Goal: Task Accomplishment & Management: Manage account settings

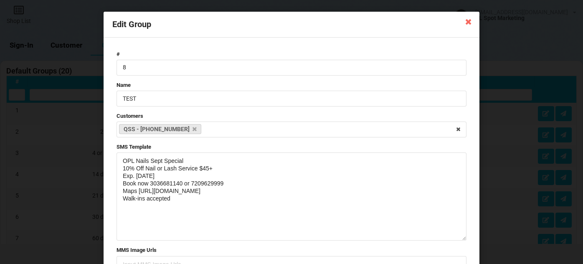
select select "25"
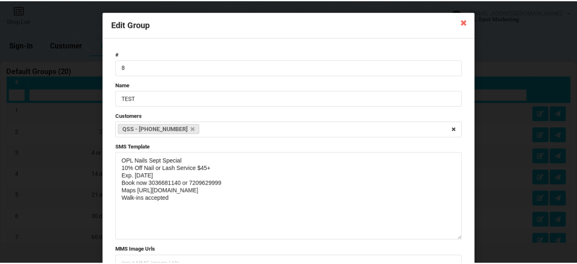
scroll to position [455, 0]
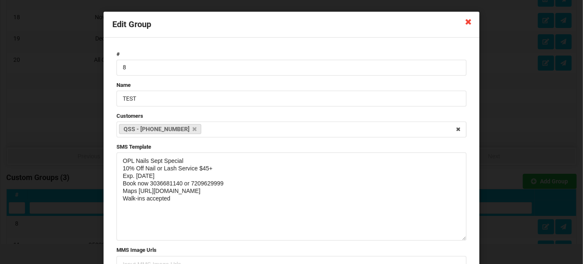
click at [468, 24] on icon at bounding box center [468, 21] width 13 height 13
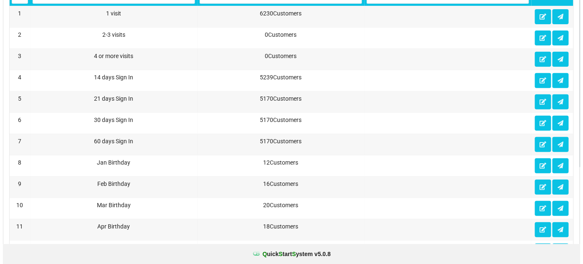
scroll to position [0, 0]
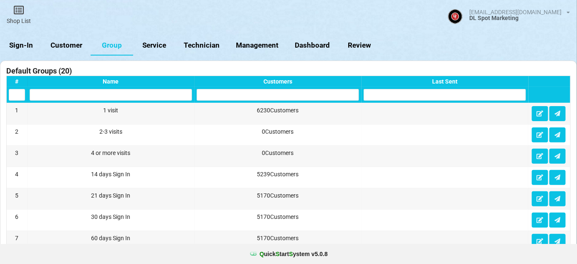
click at [25, 43] on link "Sign-In" at bounding box center [21, 45] width 43 height 20
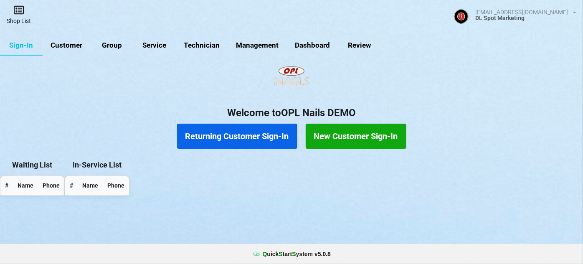
click at [20, 11] on icon at bounding box center [19, 10] width 12 height 10
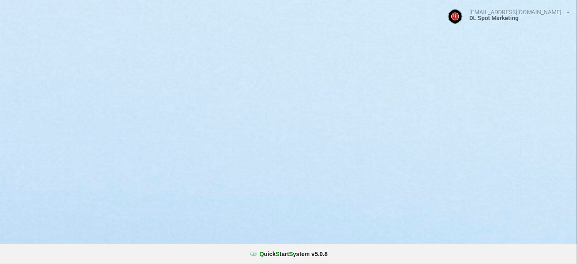
select select "25"
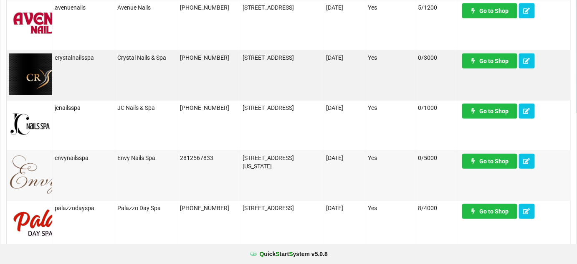
scroll to position [152, 0]
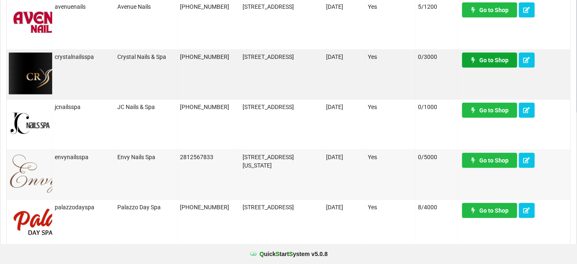
click at [497, 58] on link "Go to Shop" at bounding box center [489, 60] width 55 height 15
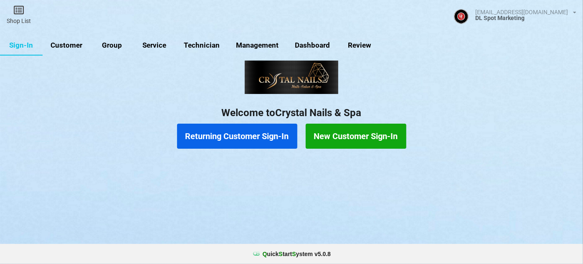
click at [108, 43] on link "Group" at bounding box center [112, 45] width 43 height 20
select select "25"
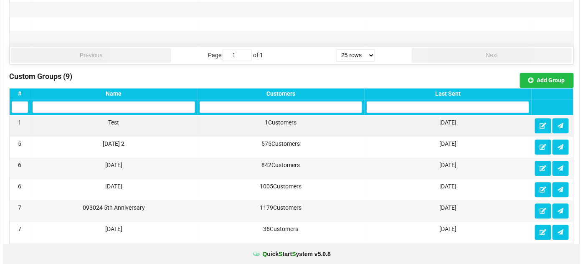
scroll to position [557, 0]
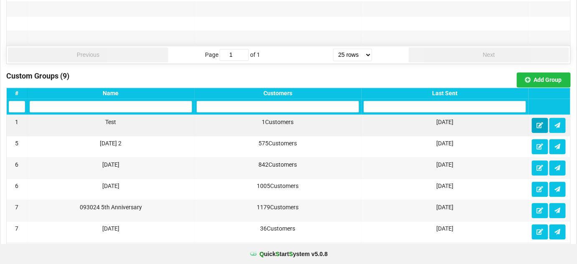
click at [537, 122] on icon at bounding box center [540, 124] width 7 height 5
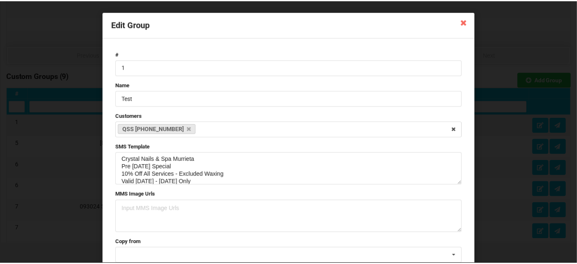
scroll to position [0, 0]
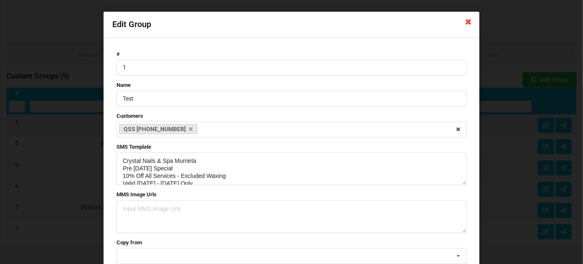
click at [466, 23] on icon at bounding box center [468, 21] width 13 height 13
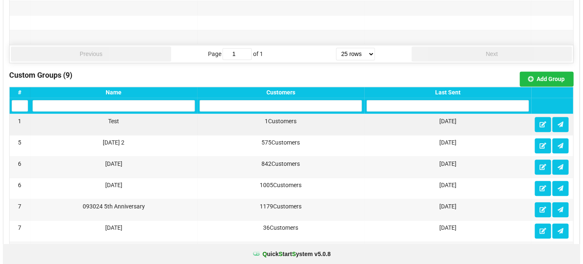
scroll to position [557, 0]
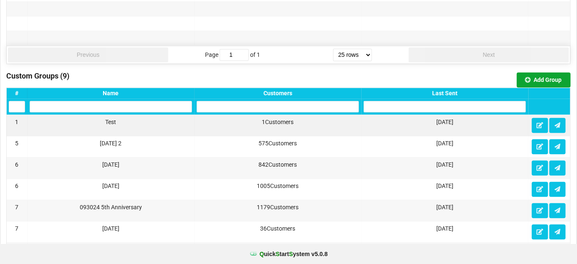
click at [541, 73] on button "Add Group" at bounding box center [544, 79] width 54 height 15
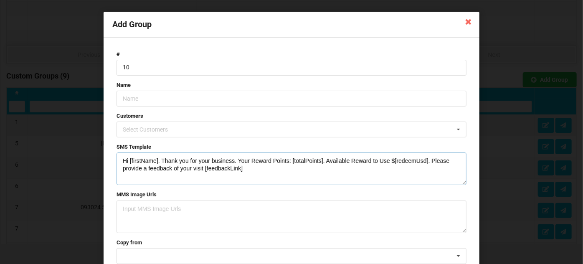
drag, startPoint x: 256, startPoint y: 168, endPoint x: 114, endPoint y: 155, distance: 142.5
click at [114, 155] on form "# 10 Name Customers Select Customers Customer - 201-647-4320 Cust103123 - 203-8…" at bounding box center [291, 167] width 358 height 243
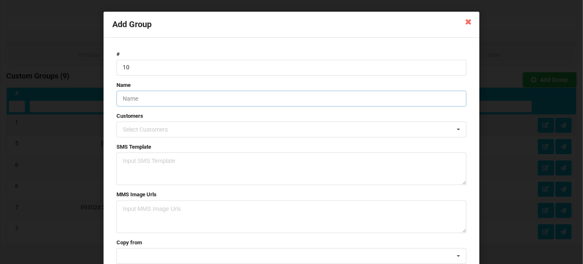
click at [140, 100] on input "text" at bounding box center [291, 99] width 350 height 16
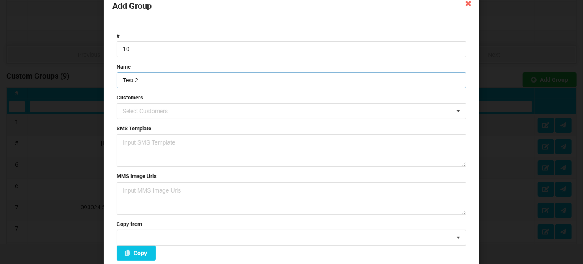
scroll to position [60, 0]
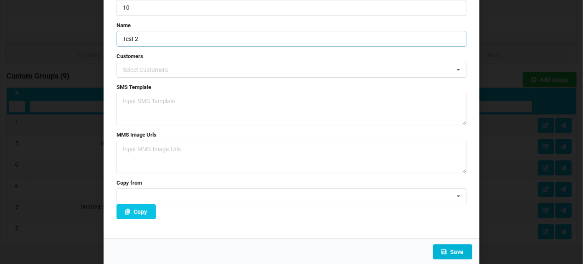
type input "Test 2"
click at [451, 254] on button "Save" at bounding box center [452, 251] width 39 height 15
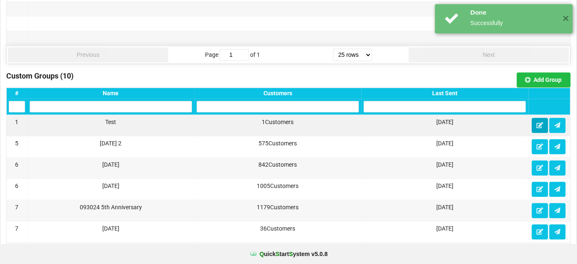
click at [539, 122] on icon at bounding box center [540, 124] width 7 height 5
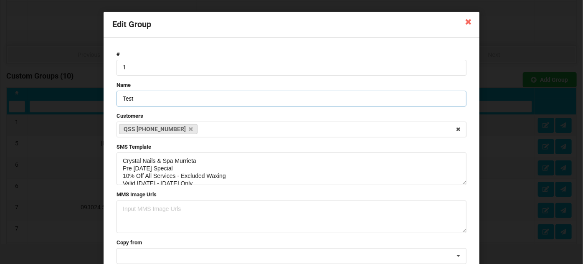
click at [141, 94] on input "Test" at bounding box center [291, 99] width 350 height 16
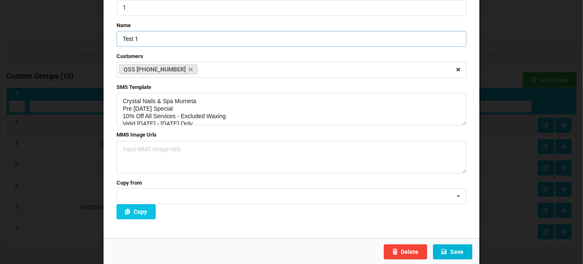
type input "Test 1"
click at [460, 251] on button "Save" at bounding box center [452, 251] width 39 height 15
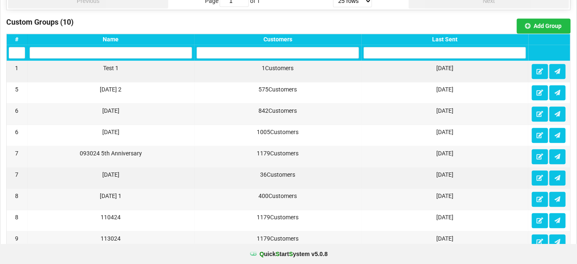
scroll to position [607, 0]
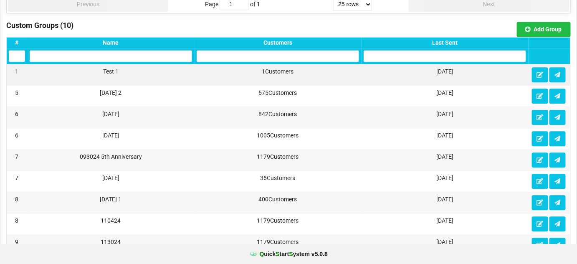
click at [452, 40] on div "Last Sent" at bounding box center [445, 42] width 162 height 7
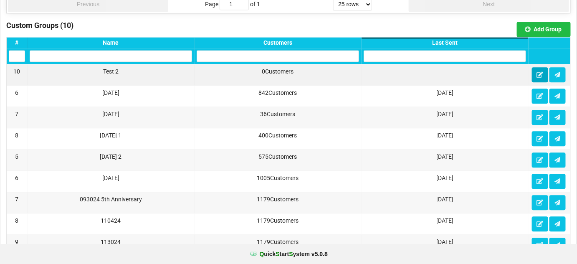
click at [542, 72] on icon at bounding box center [540, 74] width 7 height 5
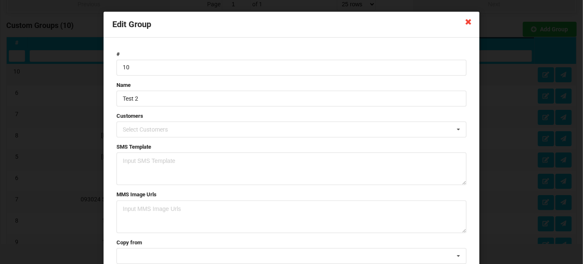
drag, startPoint x: 467, startPoint y: 24, endPoint x: 468, endPoint y: 28, distance: 4.2
click at [468, 24] on icon at bounding box center [468, 21] width 13 height 13
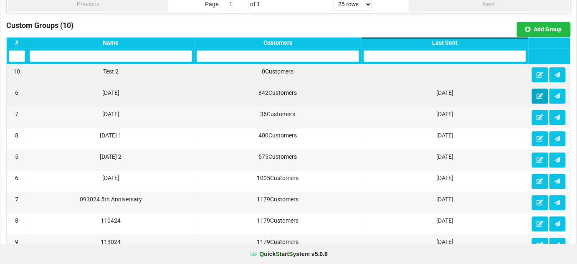
click at [540, 93] on icon at bounding box center [540, 95] width 7 height 5
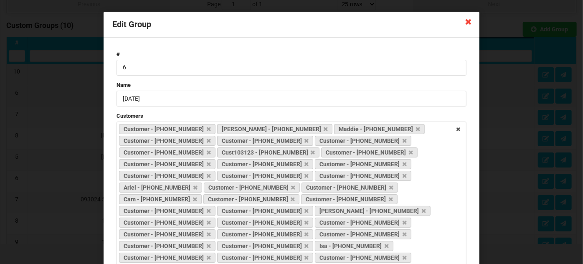
drag, startPoint x: 463, startPoint y: 21, endPoint x: 464, endPoint y: 31, distance: 10.1
click at [463, 21] on icon at bounding box center [468, 21] width 13 height 13
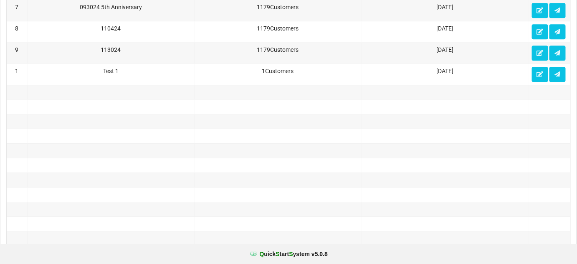
scroll to position [810, 0]
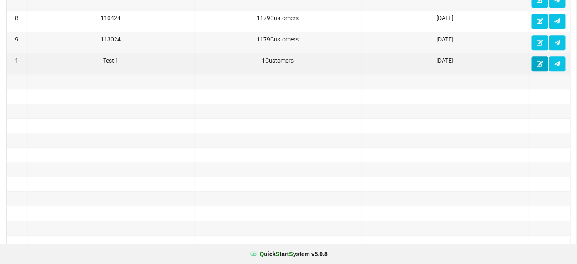
click at [538, 61] on icon at bounding box center [540, 63] width 7 height 5
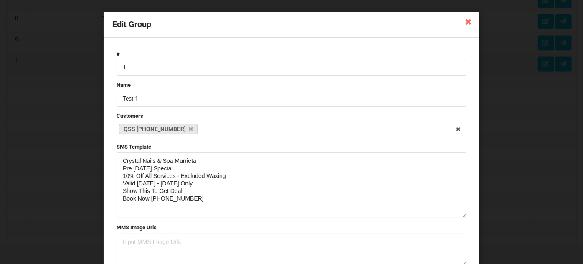
drag, startPoint x: 462, startPoint y: 183, endPoint x: 459, endPoint y: 217, distance: 33.5
click at [459, 217] on textarea "Crystal Nails & Spa Murrieta Pre Labor Day Special 10% Off All Services - Exclu…" at bounding box center [291, 185] width 350 height 66
drag, startPoint x: 191, startPoint y: 199, endPoint x: 105, endPoint y: 159, distance: 95.3
click at [105, 159] on div "# 1 Name Test 1 Customers QSS 1 - 832-794-7606 Select Customers Customer - 201-…" at bounding box center [292, 184] width 376 height 293
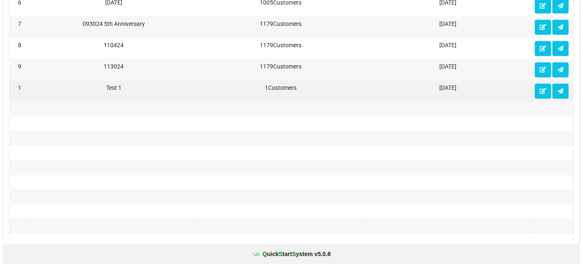
scroll to position [557, 0]
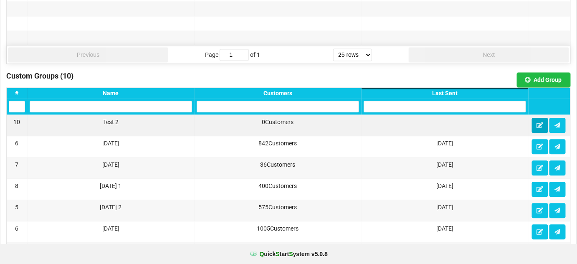
click at [538, 122] on icon at bounding box center [540, 124] width 7 height 5
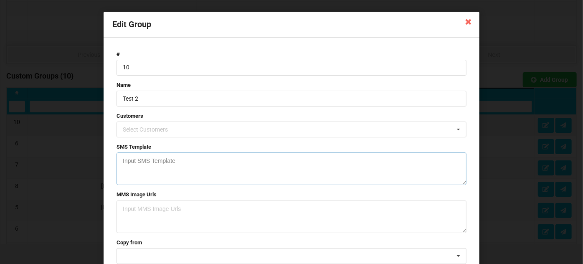
click at [136, 158] on textarea at bounding box center [291, 168] width 350 height 33
paste textarea "Crystal Nails & Spa Murrieta Pre Labor Day Special 10% Off All Services - Exclu…"
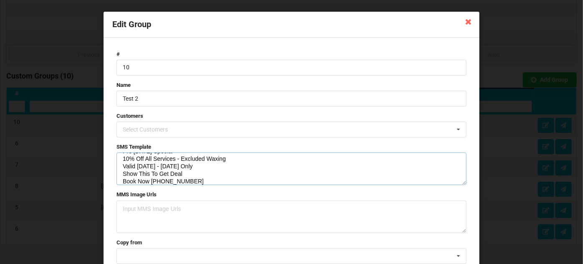
scroll to position [0, 0]
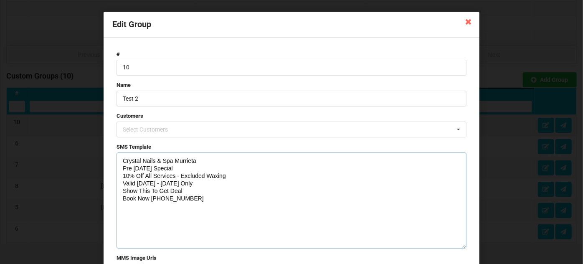
drag, startPoint x: 462, startPoint y: 183, endPoint x: 461, endPoint y: 251, distance: 68.5
click at [463, 248] on textarea "Crystal Nails & Spa Murrieta Pre Labor Day Special 10% Off All Services - Exclu…" at bounding box center [291, 200] width 350 height 96
drag, startPoint x: 157, startPoint y: 168, endPoint x: 120, endPoint y: 170, distance: 37.2
click at [120, 170] on textarea "Crystal Nails & Spa Murrieta Pre Labor Day Special 10% Off All Services - Exclu…" at bounding box center [291, 203] width 350 height 103
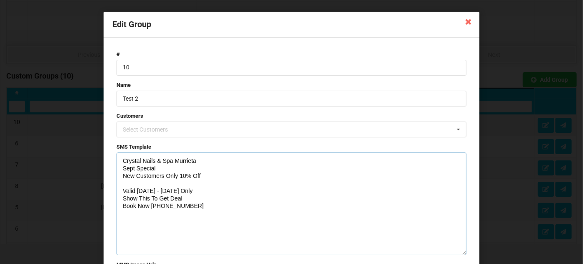
click at [156, 168] on textarea "Crystal Nails & Spa Murrieta Sept Special New Customers Only 10% Off Valid 8/25…" at bounding box center [291, 203] width 350 height 103
drag, startPoint x: 194, startPoint y: 208, endPoint x: 117, endPoint y: 159, distance: 91.3
click at [117, 159] on textarea "Crystal Nails & Spa Murrieta Sept Special All Customers, Book your next appt af…" at bounding box center [291, 203] width 350 height 103
drag, startPoint x: 196, startPoint y: 203, endPoint x: 106, endPoint y: 157, distance: 101.4
click at [106, 157] on div "# 10 Name Test 2 Customers Select Customers Customer - 201-647-4320 Cust103123 …" at bounding box center [292, 203] width 376 height 330
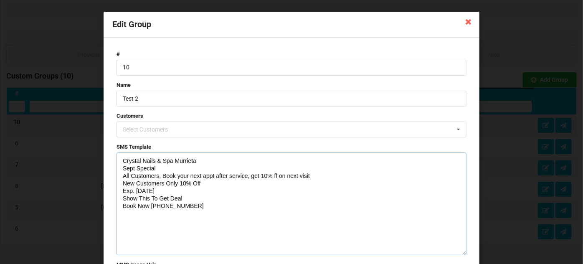
paste textarea "after service, book your next appt, get 10% off any service (except waxing) on …"
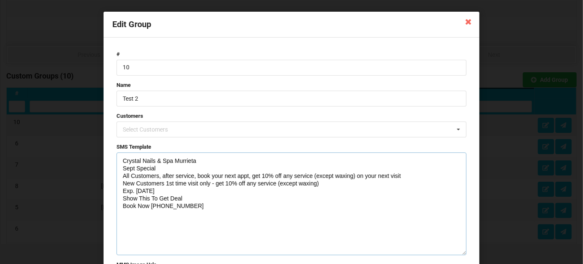
type textarea "Crystal Nails & Spa Murrieta Sept Special All Customers, after service, book yo…"
click at [157, 98] on input "Test 2" at bounding box center [291, 99] width 350 height 16
type input "Test 2"
click at [248, 175] on textarea "Crystal Nails & Spa Murrieta Sept Special All Customers, after service, book yo…" at bounding box center [291, 203] width 350 height 103
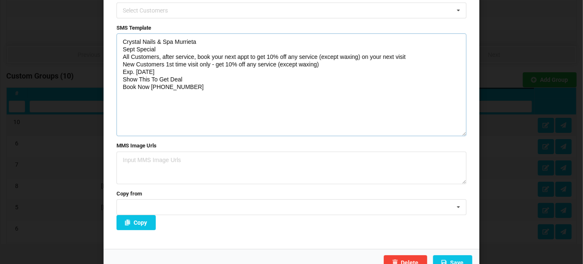
scroll to position [130, 0]
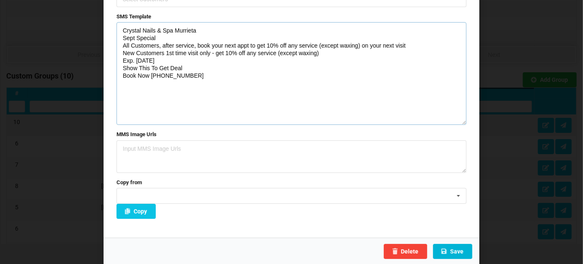
type textarea "Crystal Nails & Spa Murrieta Sept Special All Customers, after service, book yo…"
click at [455, 251] on button "Save" at bounding box center [452, 251] width 39 height 15
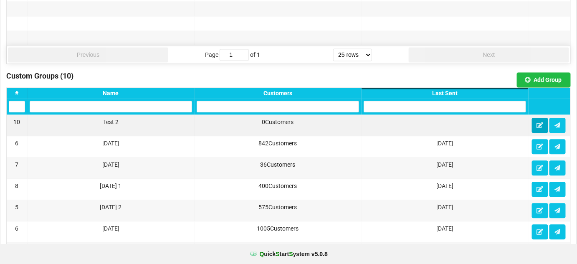
click at [540, 122] on icon at bounding box center [540, 124] width 7 height 5
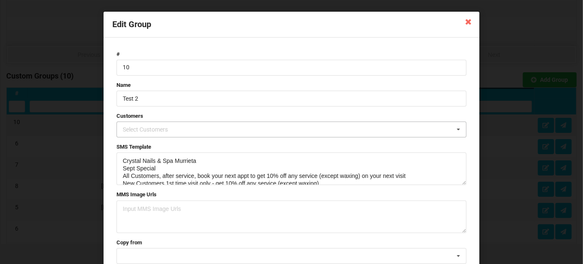
click at [162, 127] on div "Select Customers" at bounding box center [150, 130] width 59 height 10
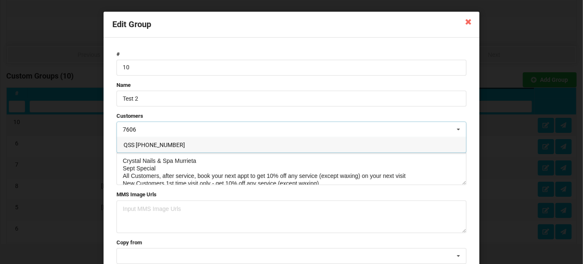
type input "7606"
click at [161, 144] on span "QSS 1 - 832-794-7606" at bounding box center [154, 145] width 61 height 7
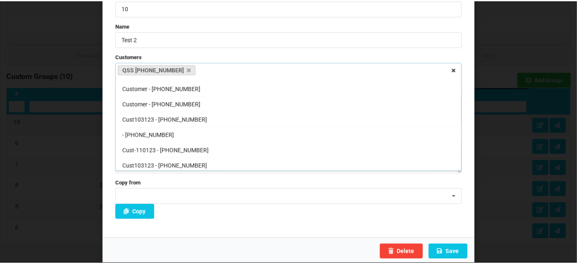
scroll to position [60, 0]
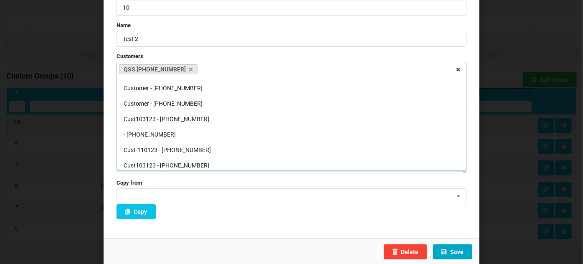
click at [457, 251] on button "Save" at bounding box center [452, 251] width 39 height 15
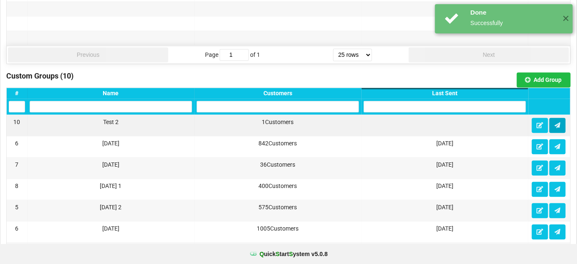
click at [557, 123] on icon at bounding box center [557, 124] width 7 height 5
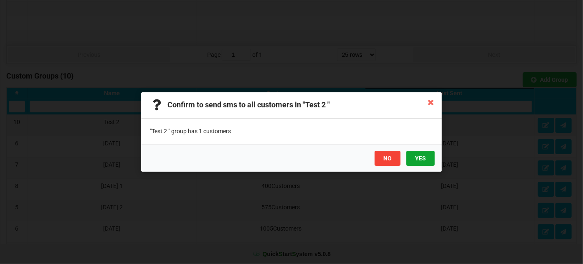
click at [424, 157] on button "YES" at bounding box center [420, 158] width 28 height 15
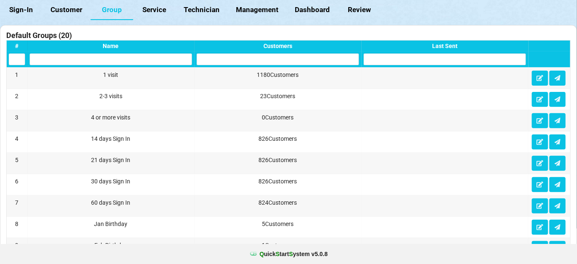
scroll to position [0, 0]
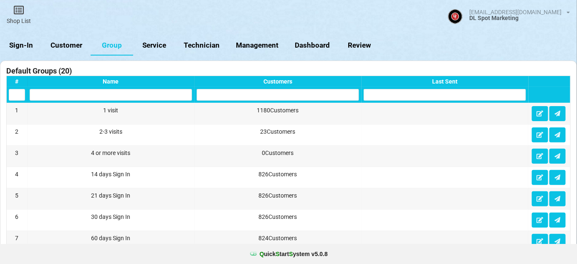
click at [273, 46] on link "Management" at bounding box center [257, 45] width 59 height 20
select select "25"
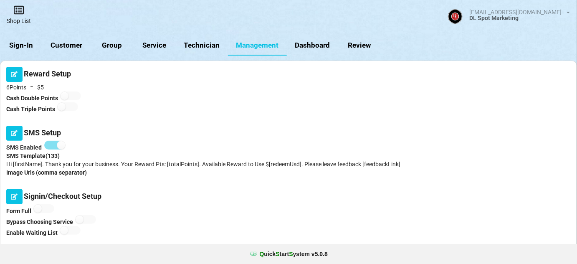
click at [15, 16] on link "Shop List" at bounding box center [19, 15] width 38 height 30
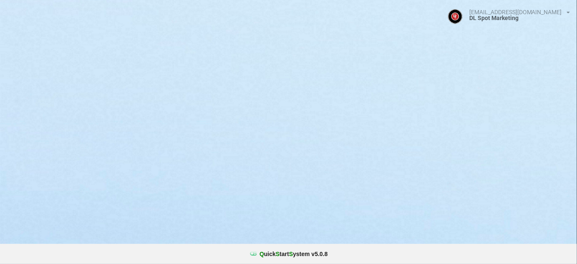
select select "25"
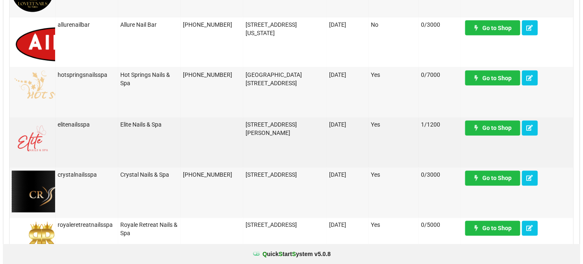
scroll to position [455, 0]
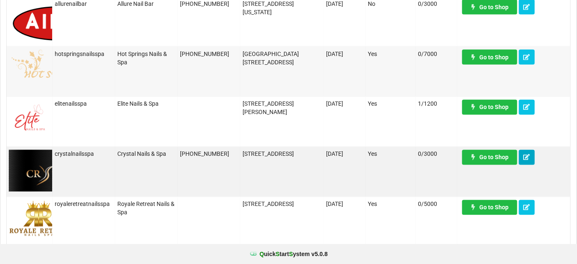
click at [526, 161] on button at bounding box center [527, 157] width 16 height 15
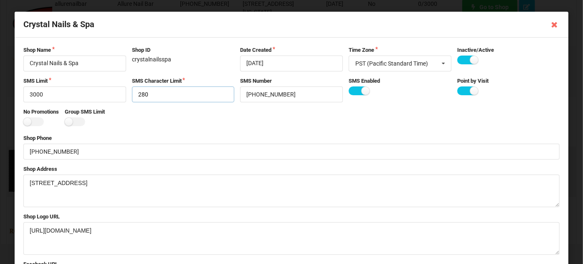
drag, startPoint x: 156, startPoint y: 95, endPoint x: 119, endPoint y: 100, distance: 37.5
click at [119, 100] on div "SMS Limit 3000 SMS Character Limit 280 SMS Number +18323719147 SMS Enabled Poin…" at bounding box center [291, 89] width 542 height 25
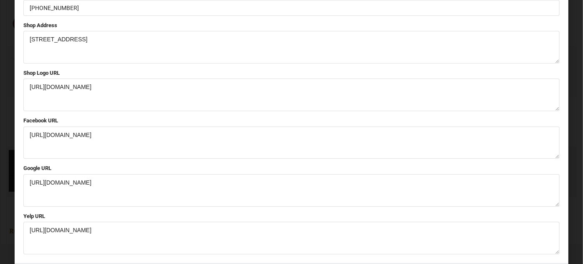
scroll to position [168, 0]
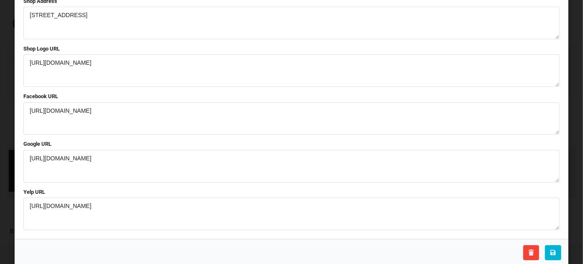
type input "320"
click at [551, 253] on icon at bounding box center [552, 252] width 7 height 5
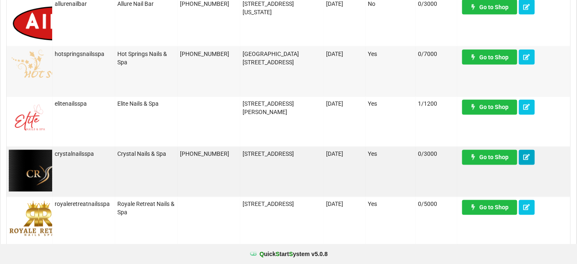
click at [526, 159] on icon at bounding box center [527, 156] width 7 height 5
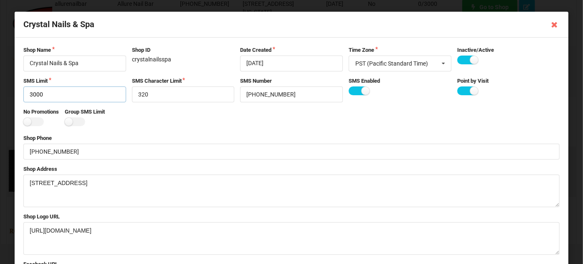
drag, startPoint x: 33, startPoint y: 94, endPoint x: 25, endPoint y: 96, distance: 8.3
click at [25, 96] on input "3000" at bounding box center [74, 94] width 103 height 16
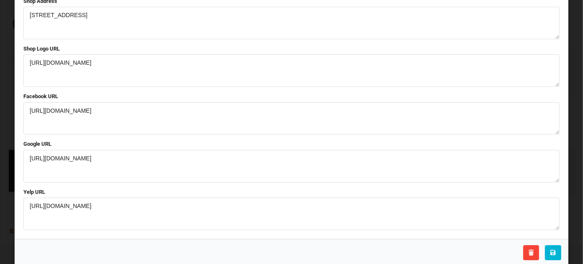
type input "1000"
click at [549, 252] on icon at bounding box center [552, 252] width 7 height 5
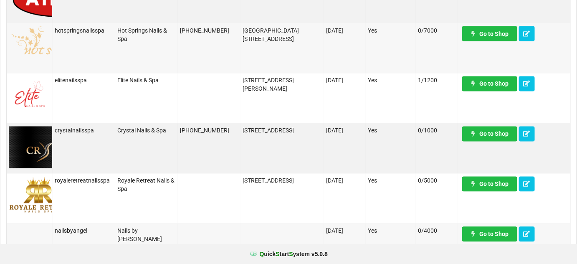
scroll to position [506, 0]
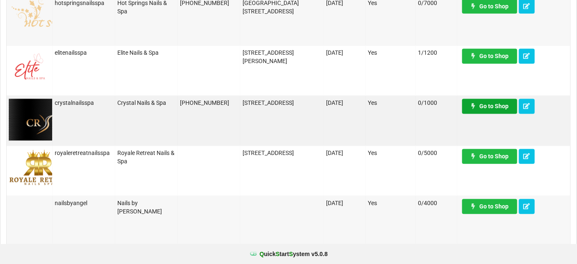
click at [498, 111] on link "Go to Shop" at bounding box center [489, 106] width 55 height 15
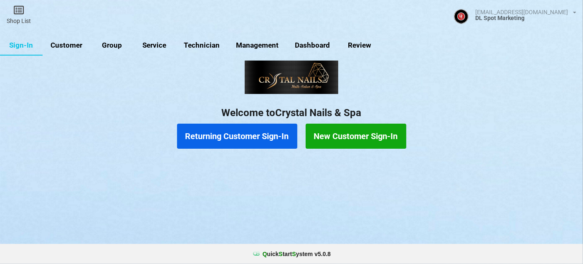
click at [109, 43] on link "Group" at bounding box center [112, 45] width 43 height 20
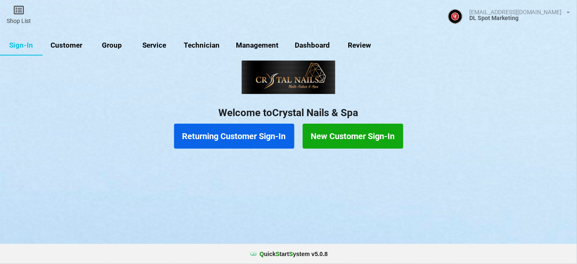
select select "25"
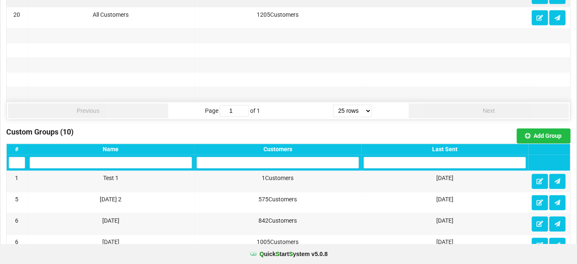
scroll to position [506, 0]
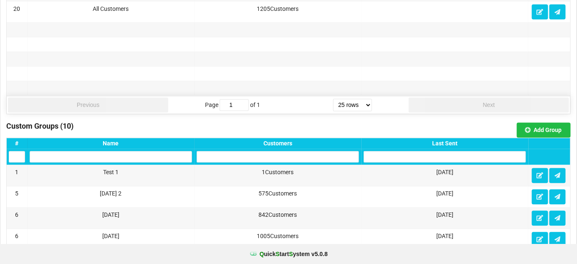
click at [448, 140] on div "Last Sent" at bounding box center [445, 143] width 162 height 7
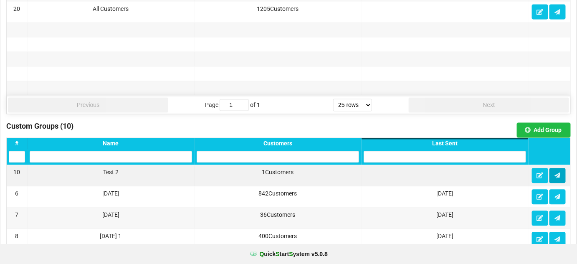
click at [557, 173] on icon at bounding box center [557, 175] width 7 height 5
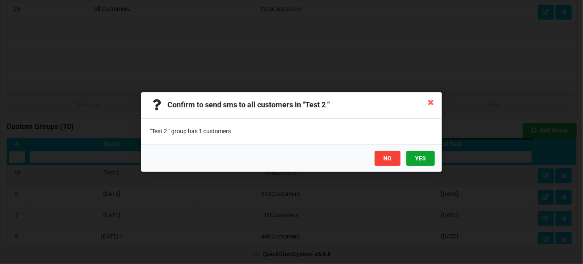
click at [421, 156] on button "YES" at bounding box center [420, 158] width 28 height 15
